Goal: Navigation & Orientation: Understand site structure

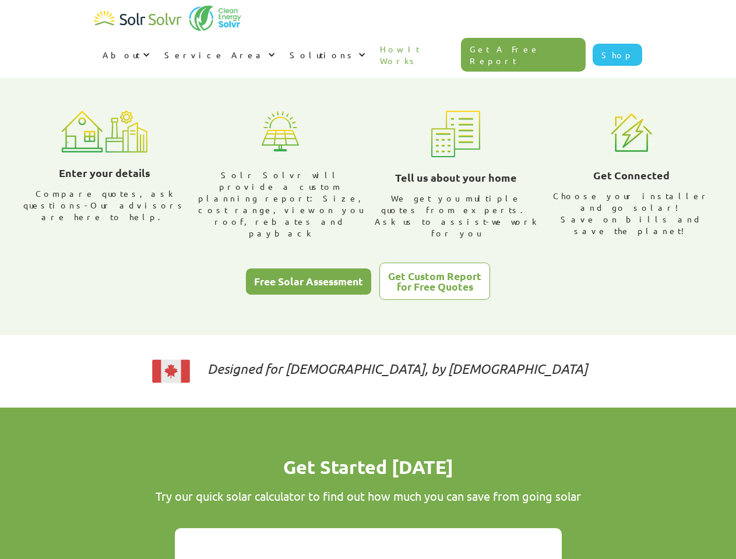
scroll to position [397, 0]
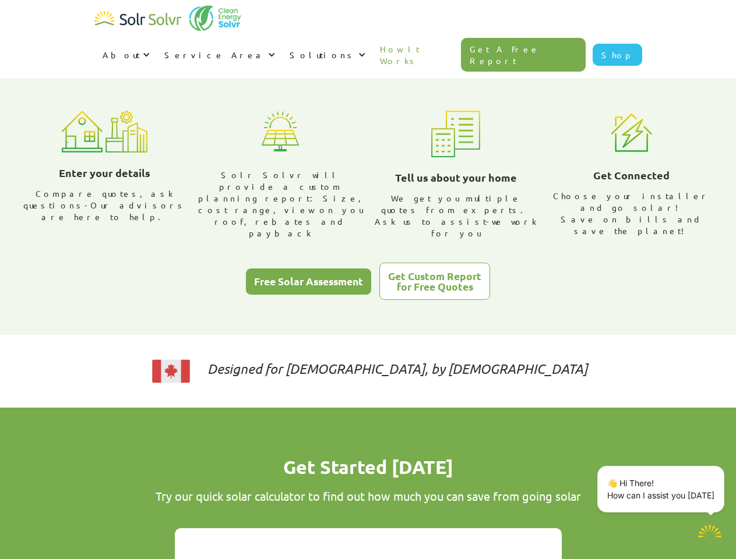
click at [140, 49] on div "About" at bounding box center [121, 55] width 37 height 12
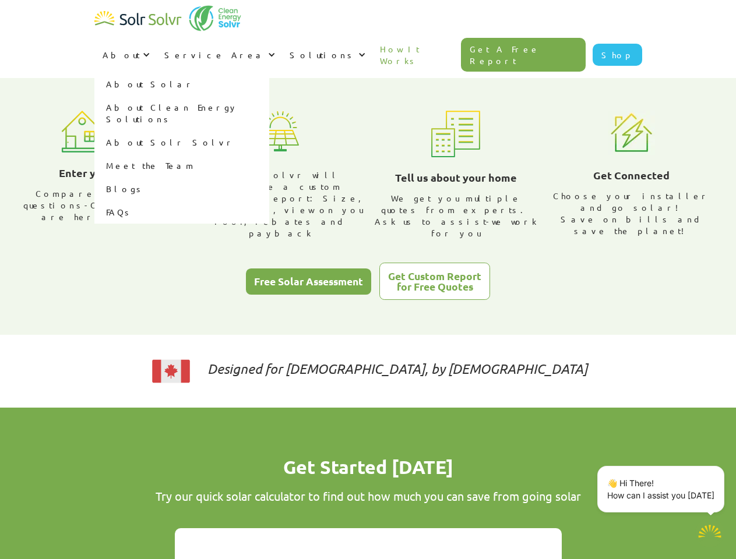
click at [265, 49] on div "Service Area" at bounding box center [214, 55] width 101 height 12
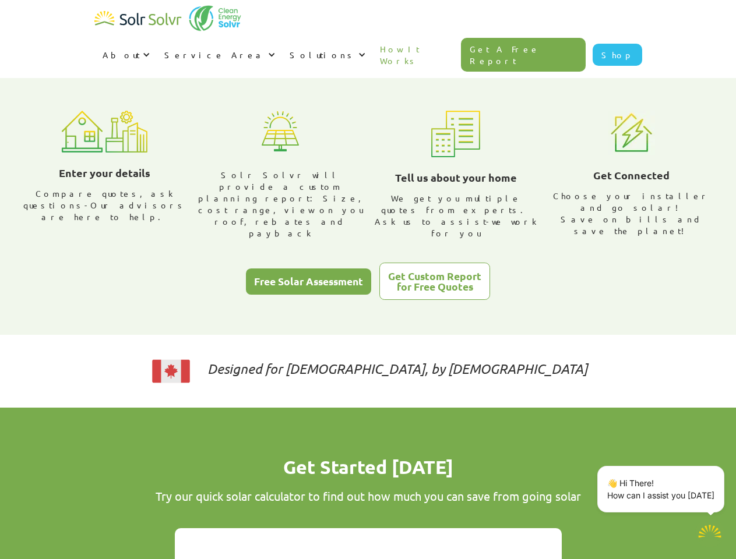
click at [355, 49] on div "Solutions" at bounding box center [323, 55] width 66 height 12
click at [663, 489] on p "👋 Hi There! How can I assist you [DATE]" at bounding box center [660, 489] width 107 height 24
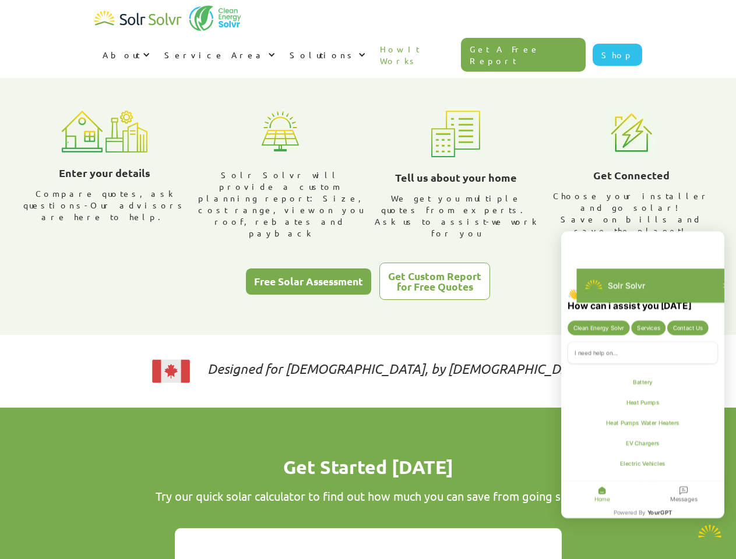
type textarea "x"
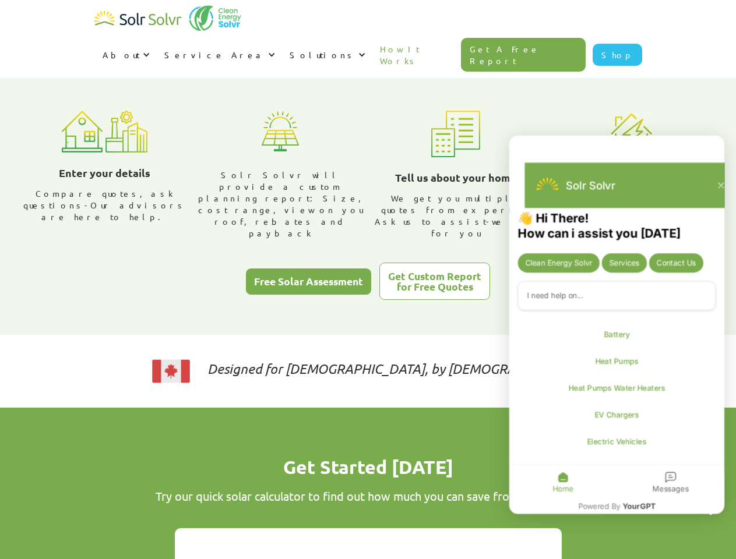
click at [722, 468] on div "Messages" at bounding box center [670, 482] width 108 height 33
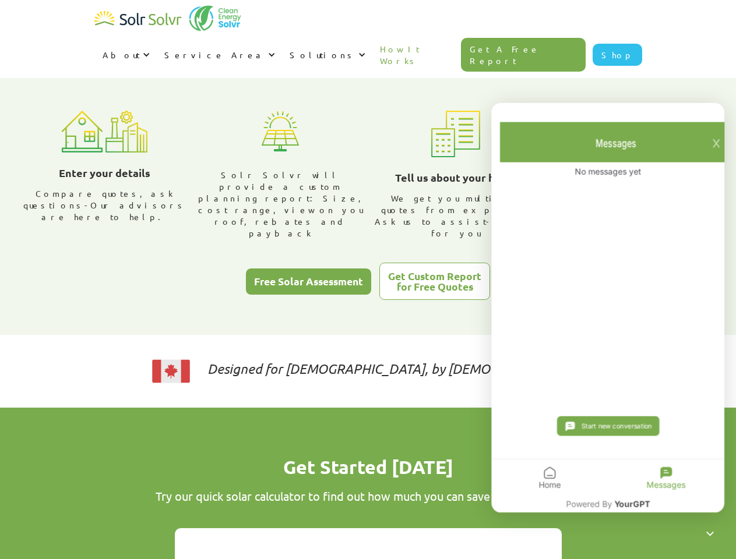
click at [710, 533] on icon "Close chatbot widget" at bounding box center [709, 533] width 15 height 15
